Goal: Information Seeking & Learning: Check status

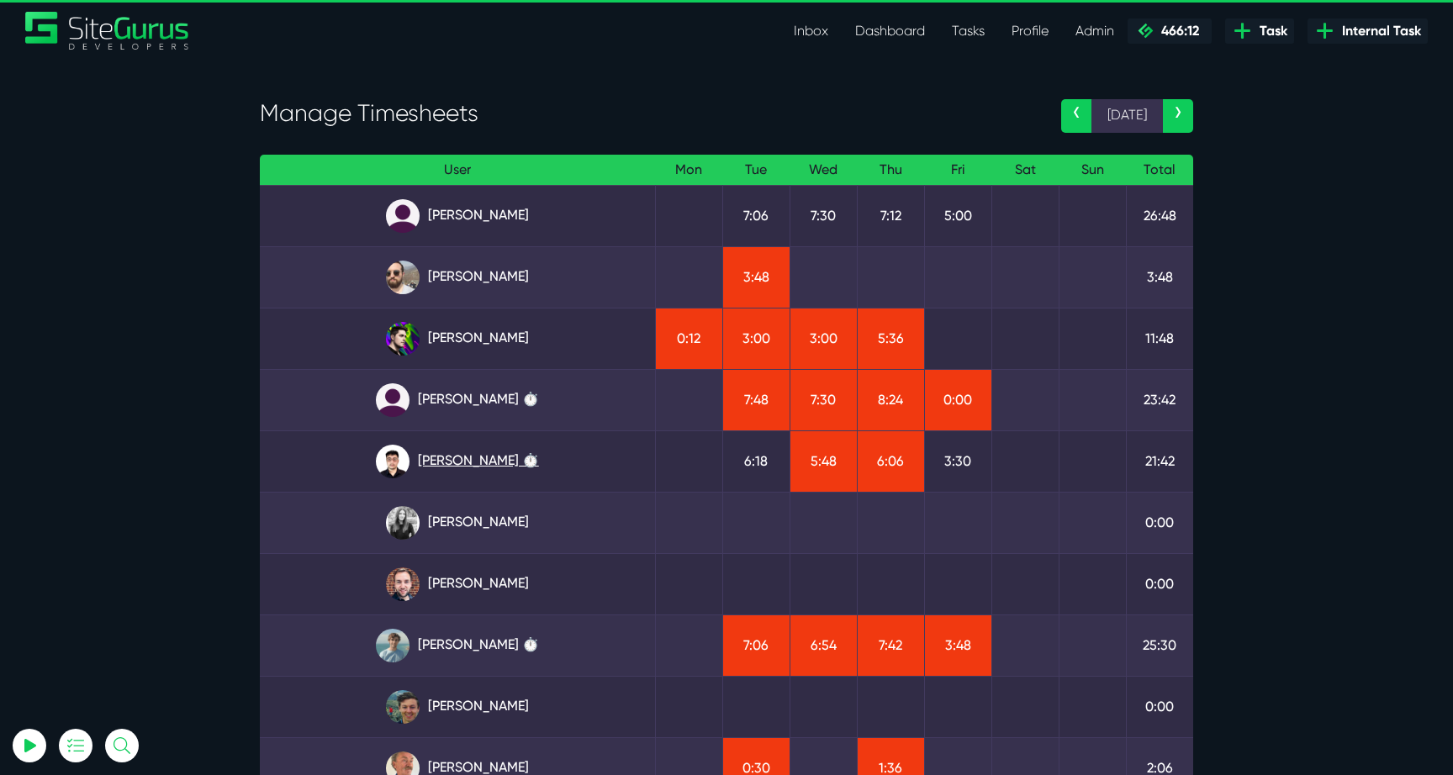
click at [487, 477] on link "Kevin Abelgas ⏱️" at bounding box center [457, 462] width 368 height 34
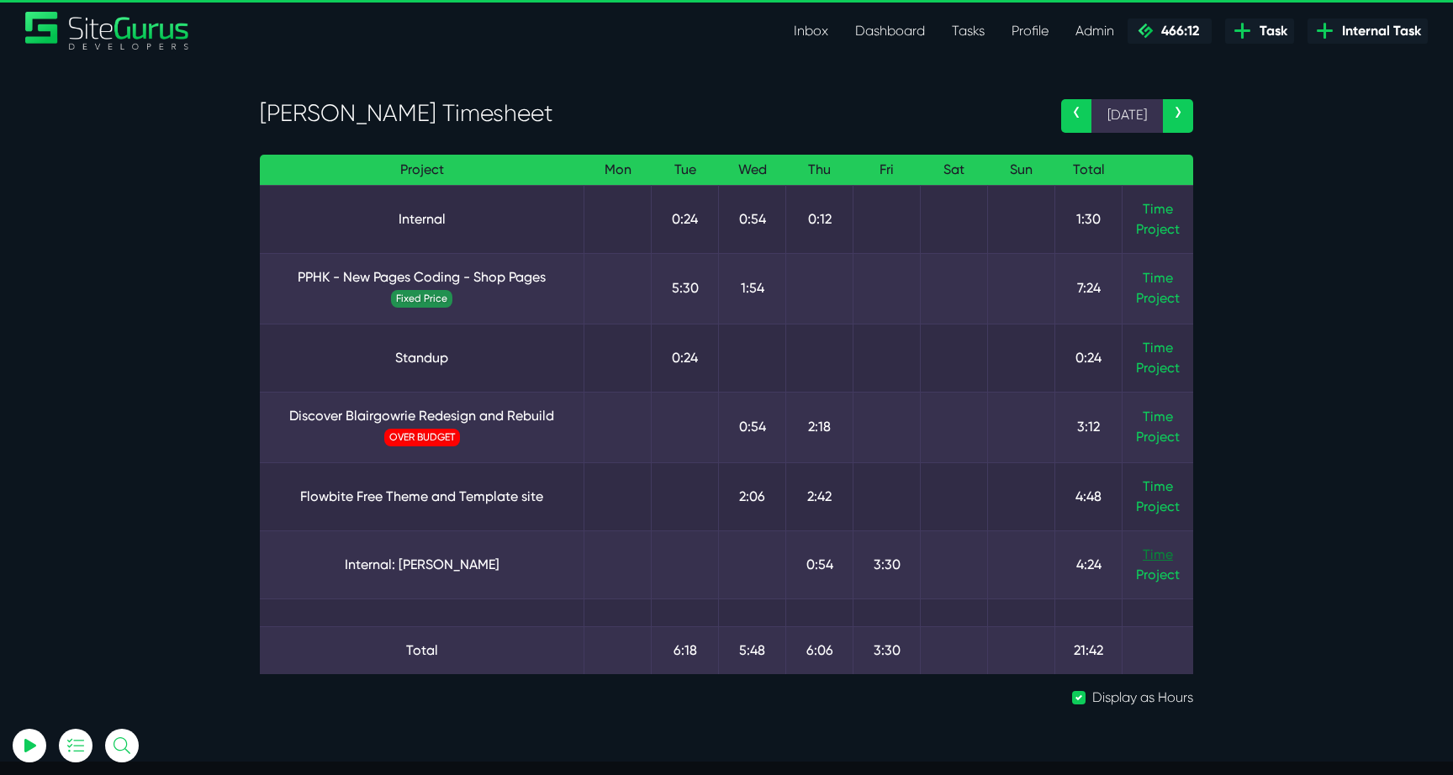
click at [1166, 560] on link "Time" at bounding box center [1158, 555] width 30 height 16
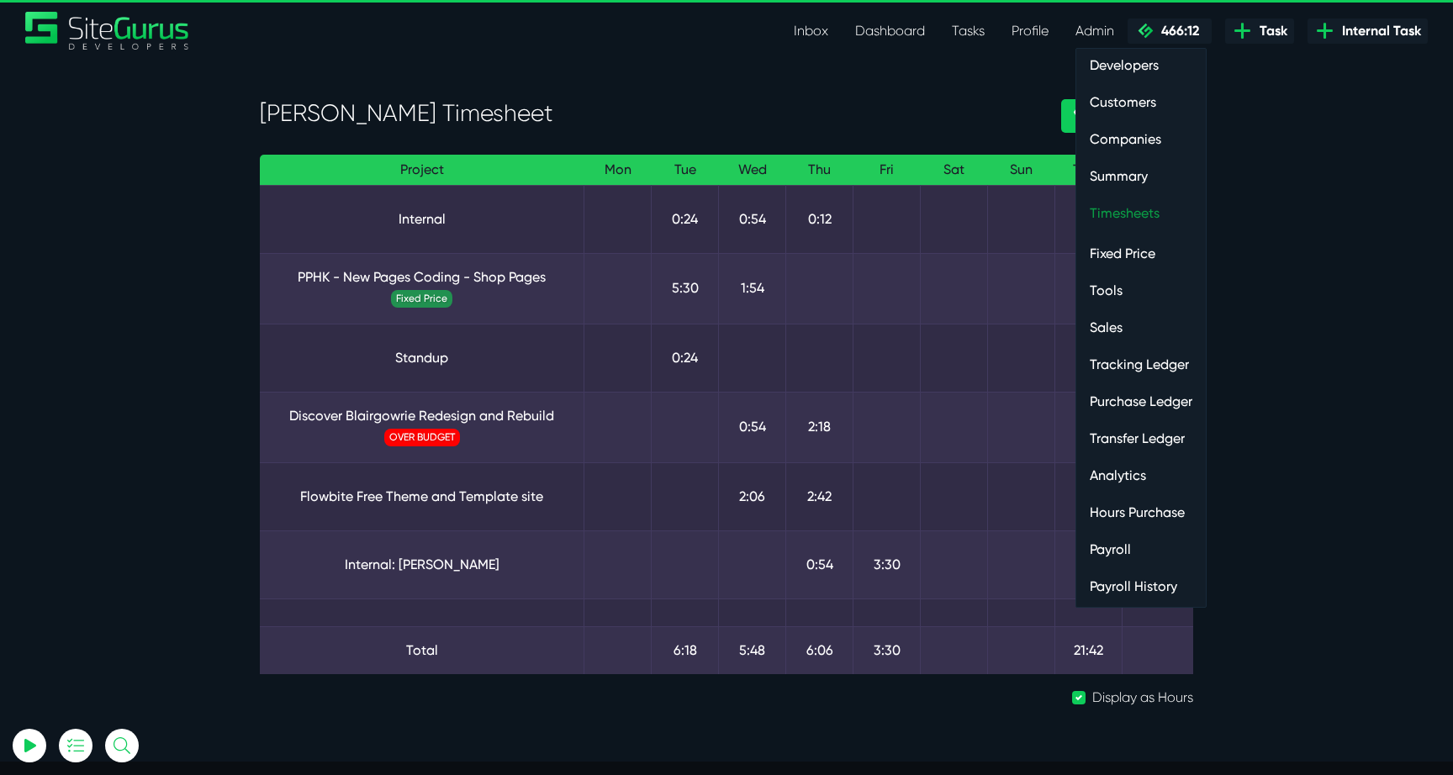
click at [1140, 202] on link "Timesheets" at bounding box center [1141, 214] width 130 height 34
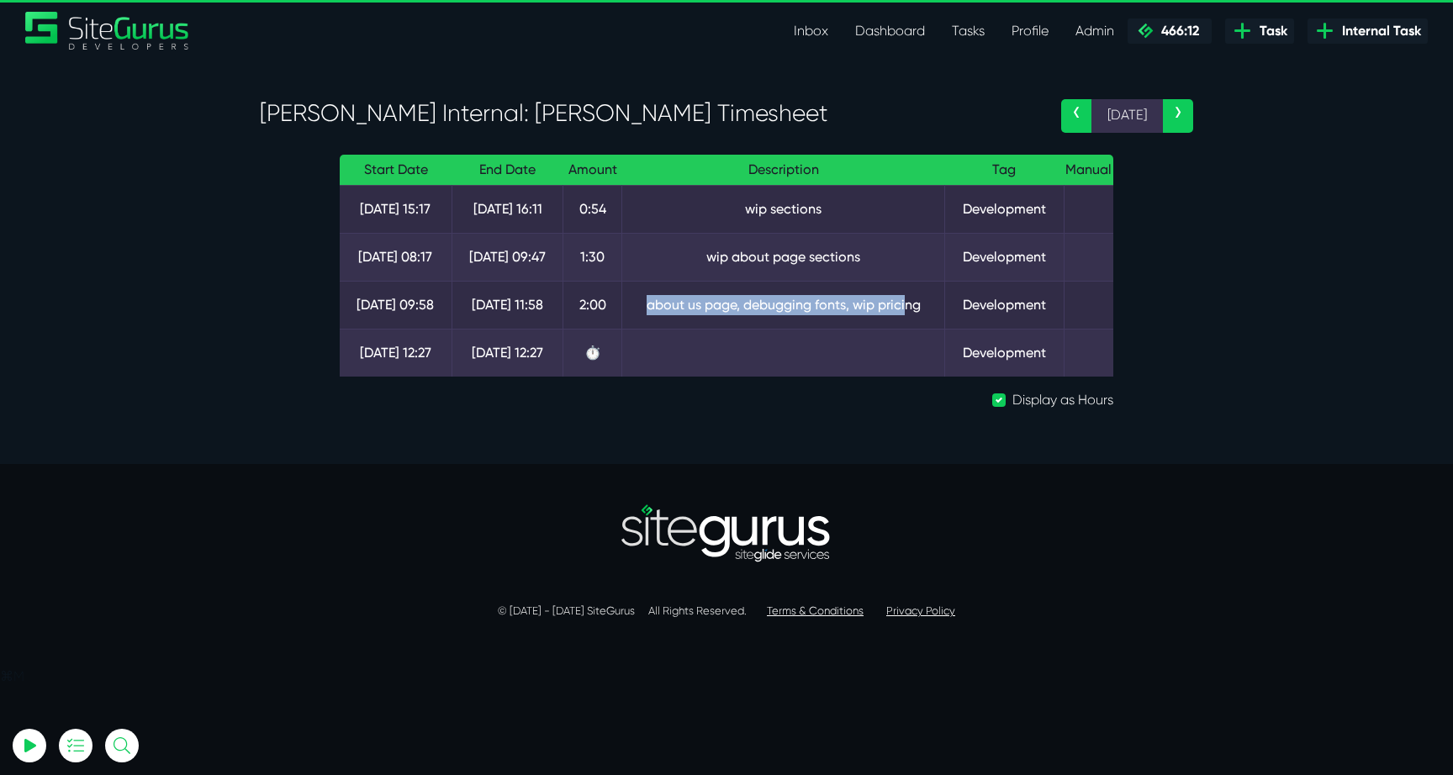
drag, startPoint x: 642, startPoint y: 303, endPoint x: 910, endPoint y: 309, distance: 268.4
click at [909, 308] on td "about us page, debugging fonts, wip pricing" at bounding box center [783, 305] width 323 height 48
click at [910, 309] on td "about us page, debugging fonts, wip pricing" at bounding box center [783, 305] width 323 height 48
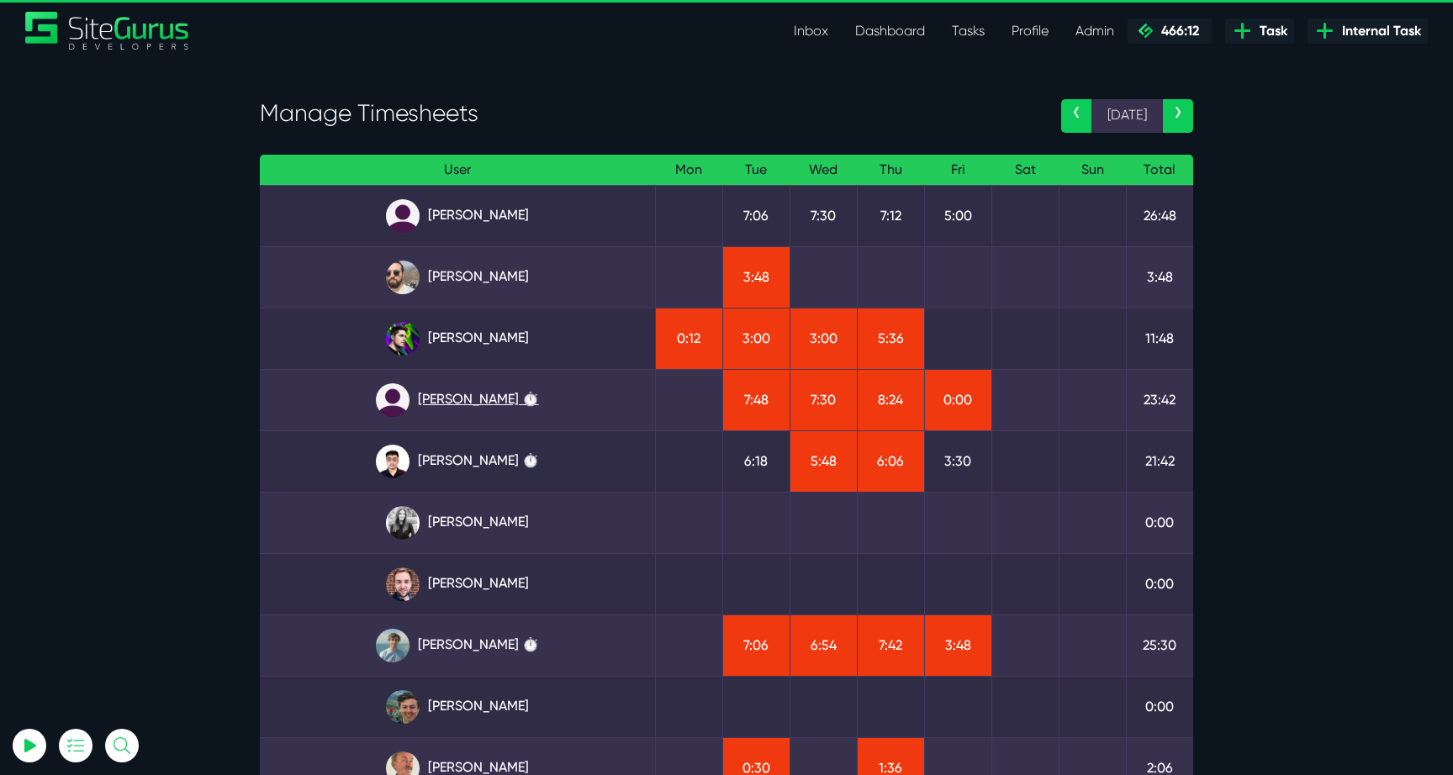
click at [508, 403] on link "Julianne Estras ⏱️" at bounding box center [457, 400] width 368 height 34
